Goal: Task Accomplishment & Management: Manage account settings

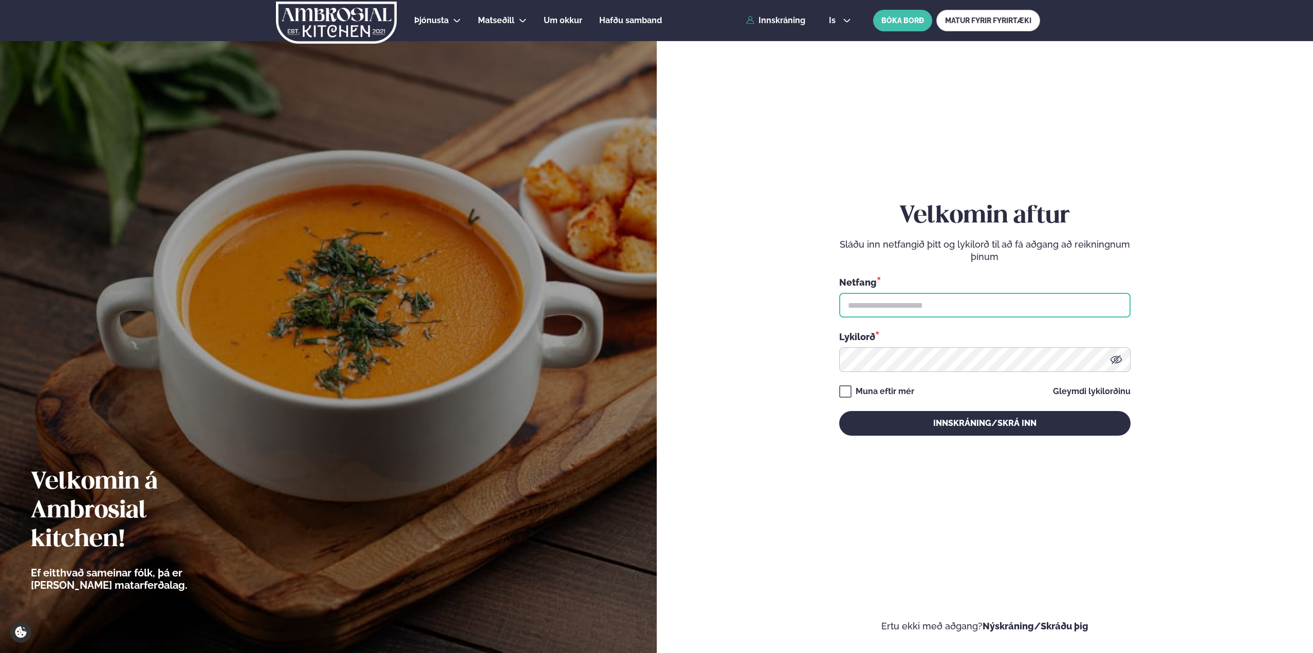
type input "**********"
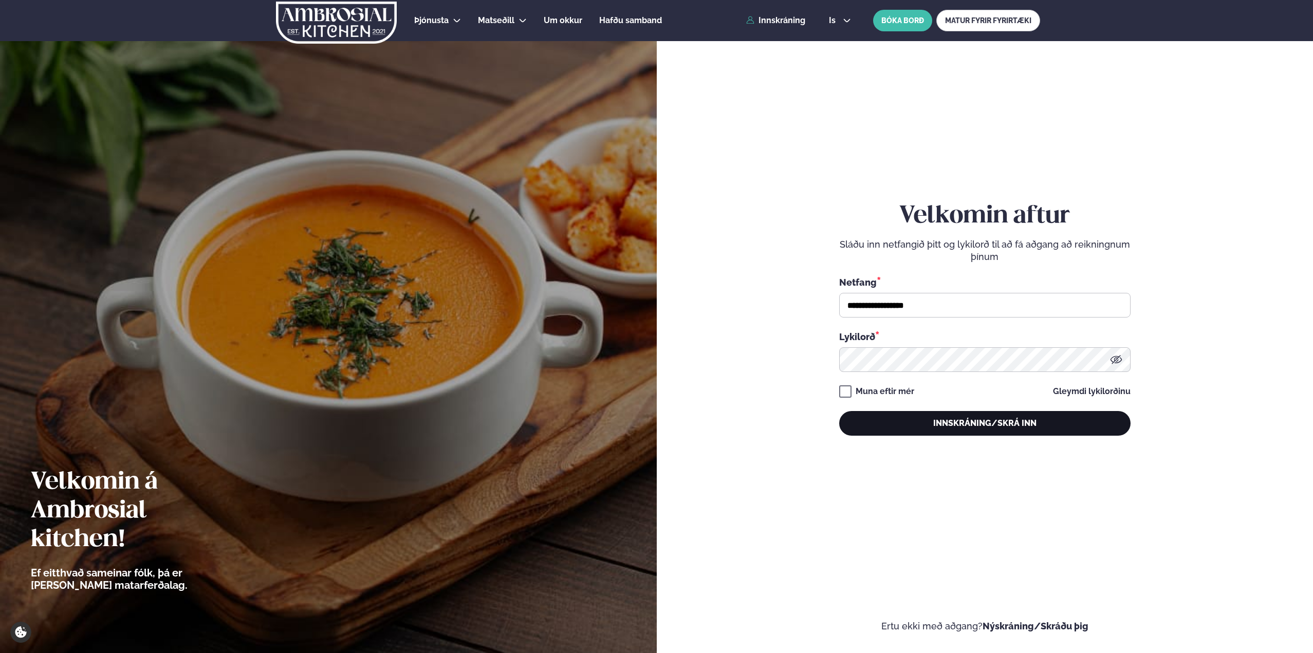
click at [955, 427] on button "Innskráning/Skrá inn" at bounding box center [984, 423] width 291 height 25
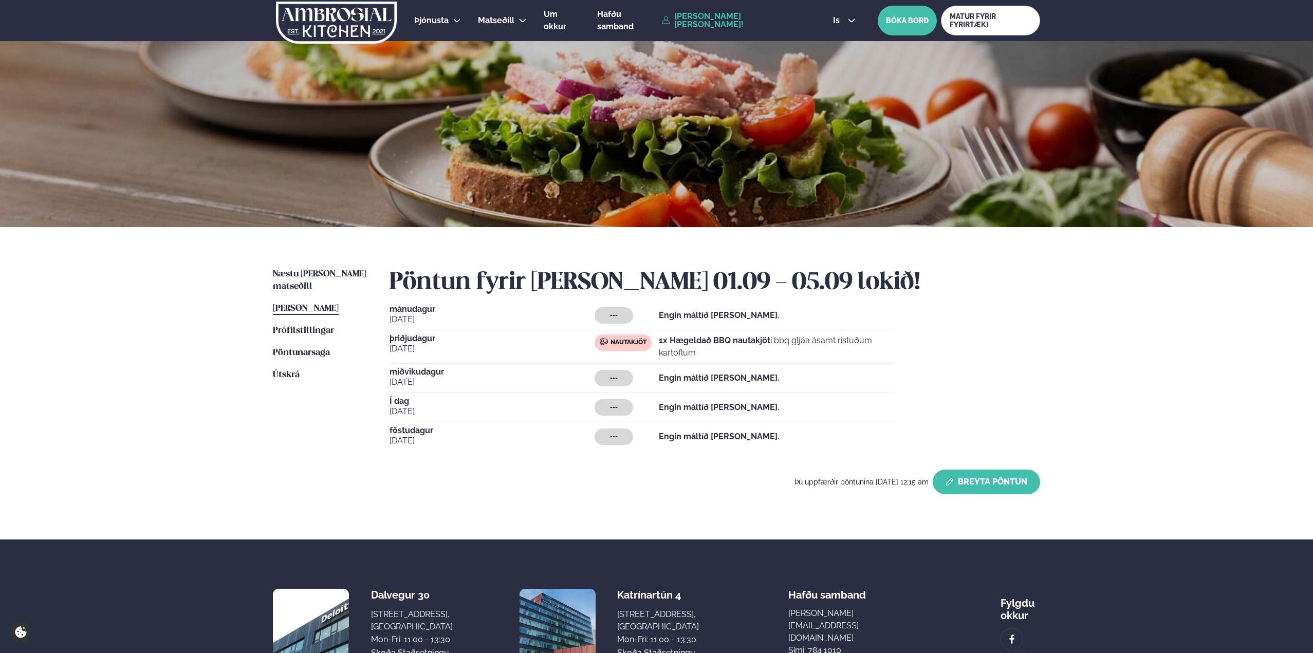
click at [949, 481] on icon "button" at bounding box center [950, 482] width 8 height 8
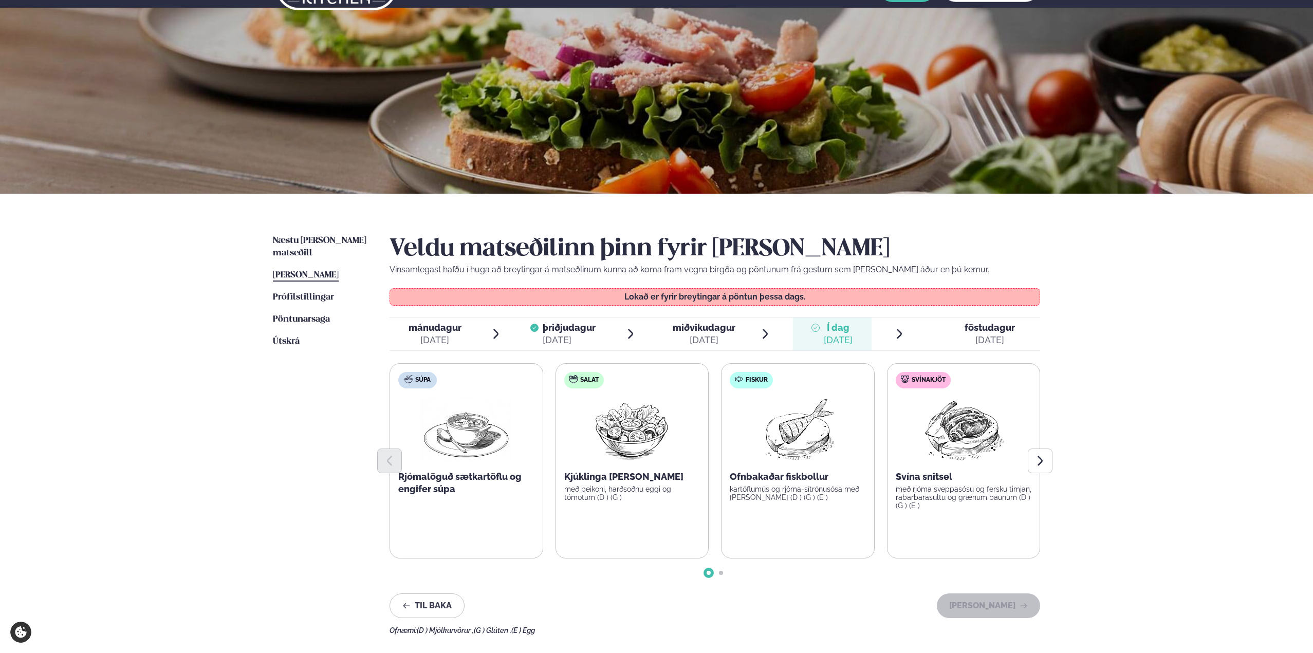
scroll to position [51, 0]
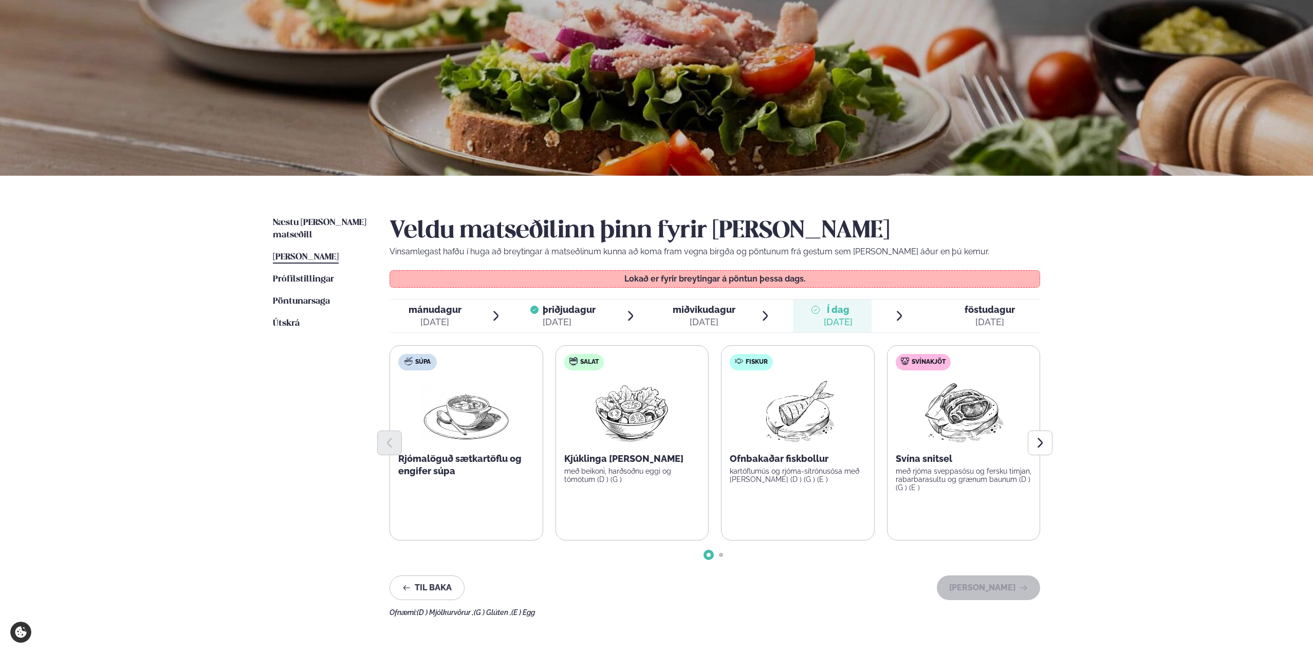
click at [966, 317] on div "[DATE]" at bounding box center [990, 322] width 50 height 12
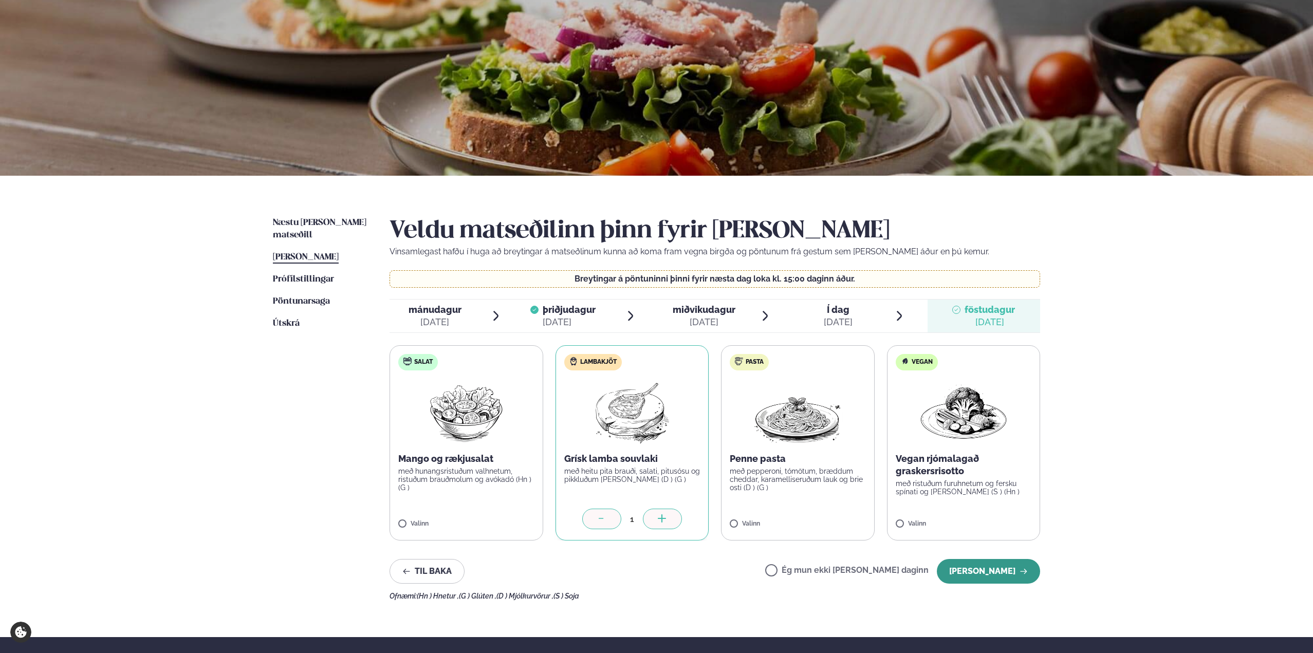
click at [1001, 568] on button "[PERSON_NAME]" at bounding box center [988, 571] width 103 height 25
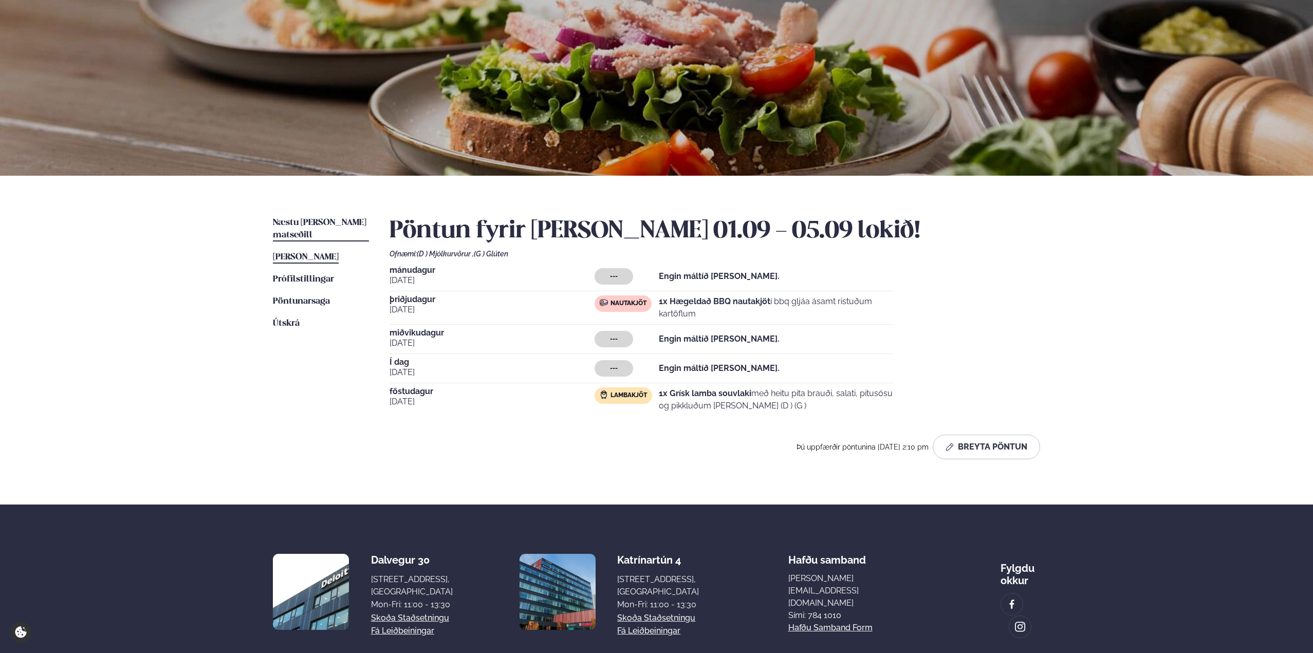
click at [320, 226] on span "Næstu [PERSON_NAME] matseðill" at bounding box center [320, 228] width 94 height 21
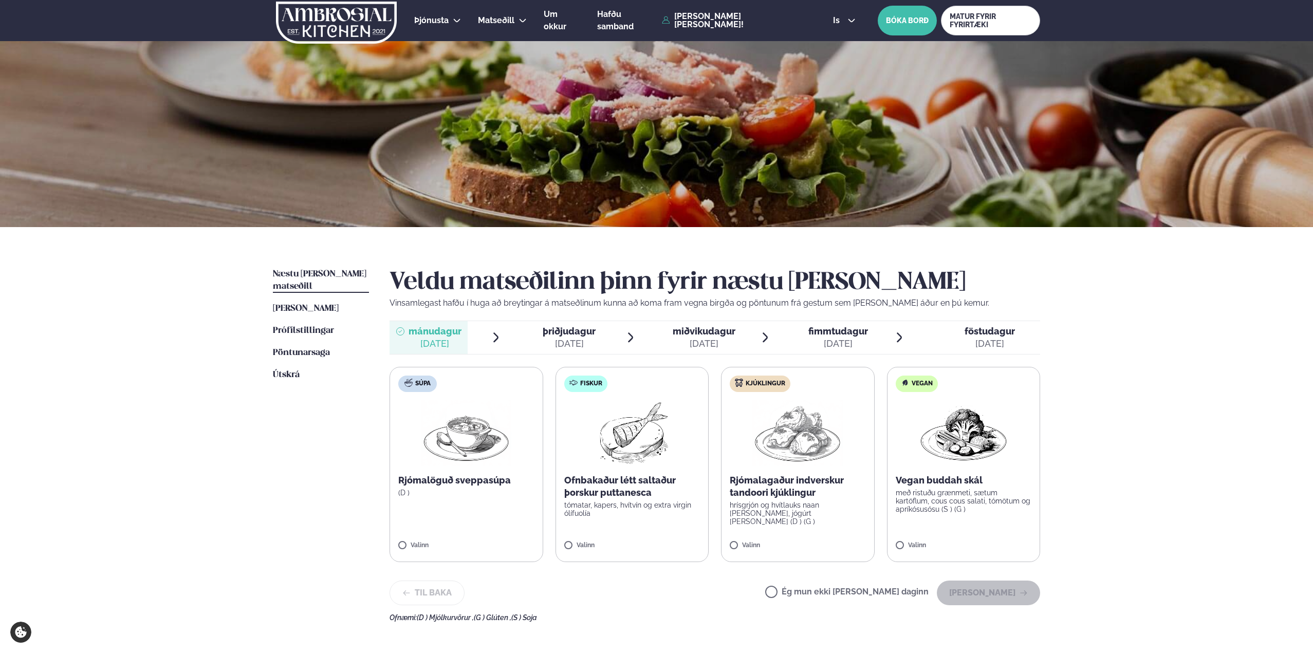
click at [562, 327] on span "þriðjudagur" at bounding box center [569, 331] width 53 height 11
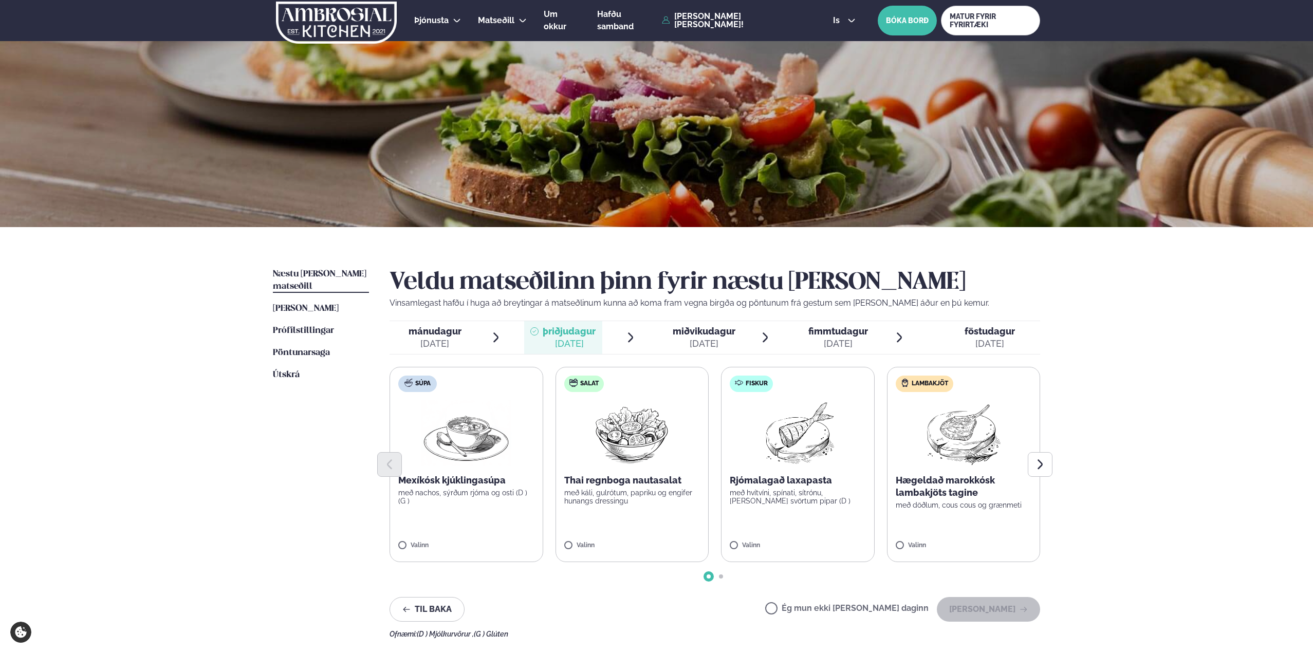
click at [727, 353] on span "miðvikudagur mið. [DATE]" at bounding box center [697, 337] width 78 height 33
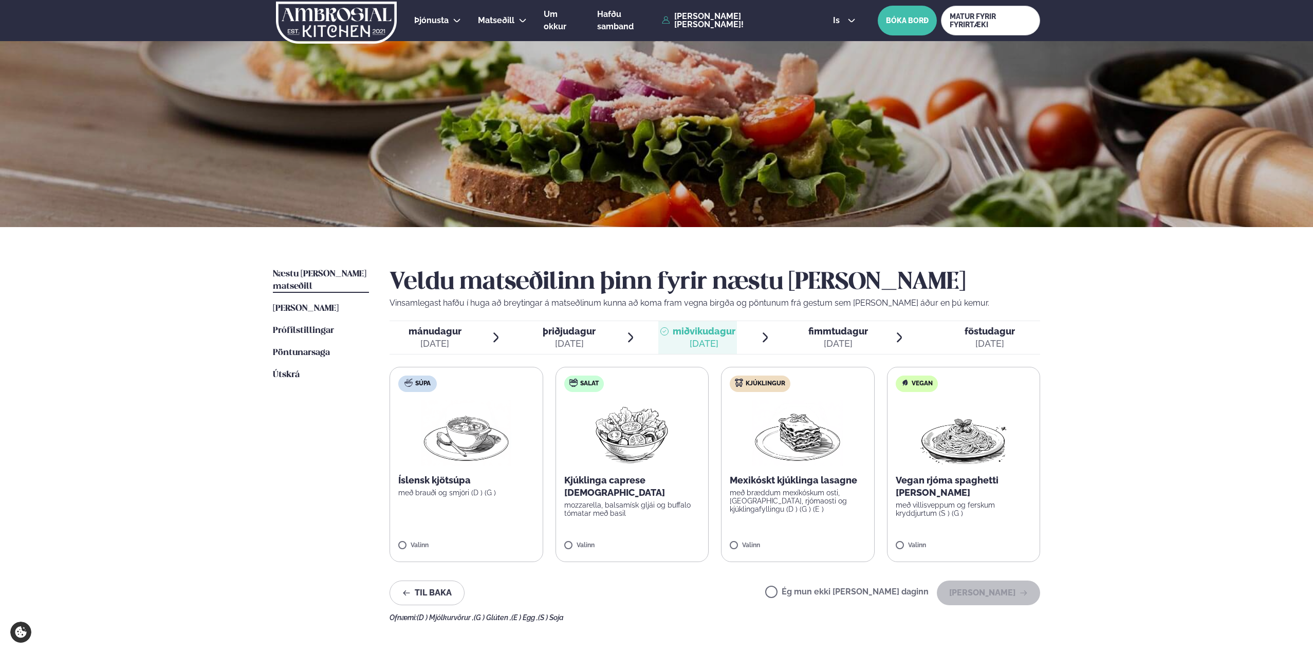
click at [866, 350] on div "[DATE]" at bounding box center [838, 344] width 60 height 12
